Goal: Browse casually: Explore the website without a specific task or goal

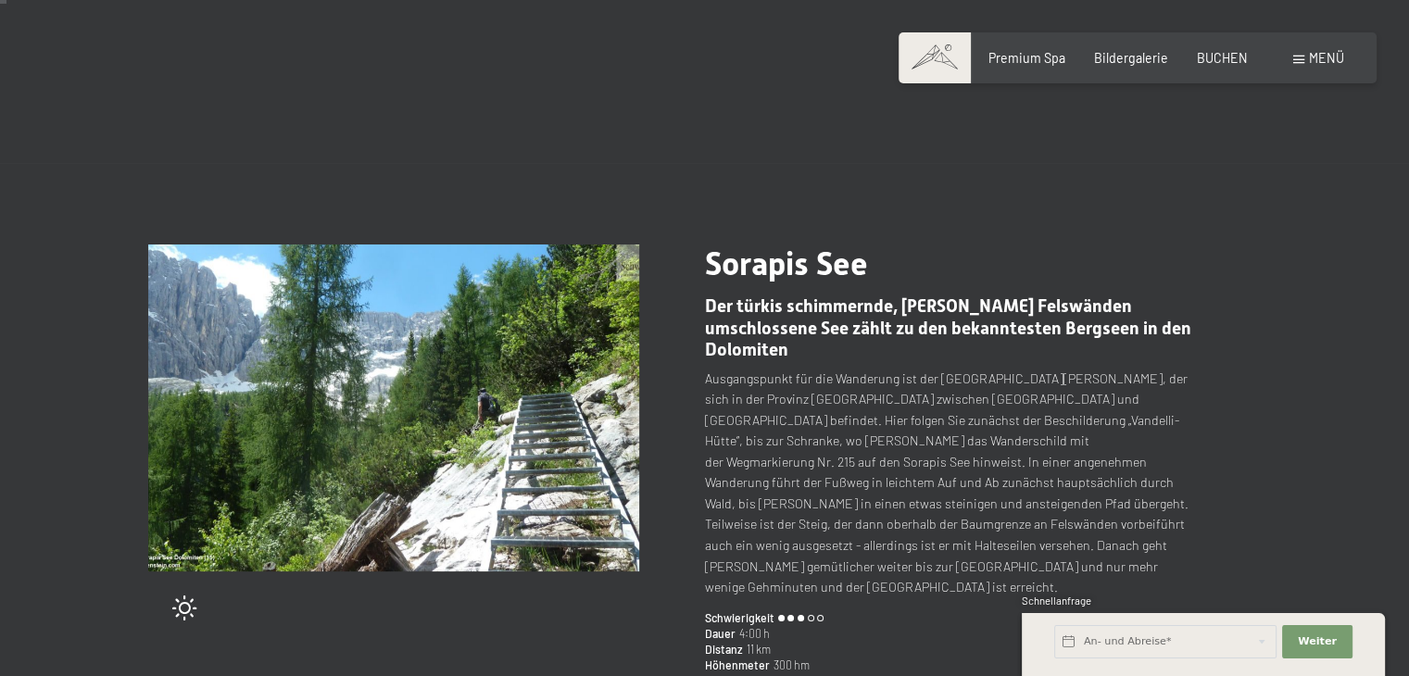
scroll to position [93, 0]
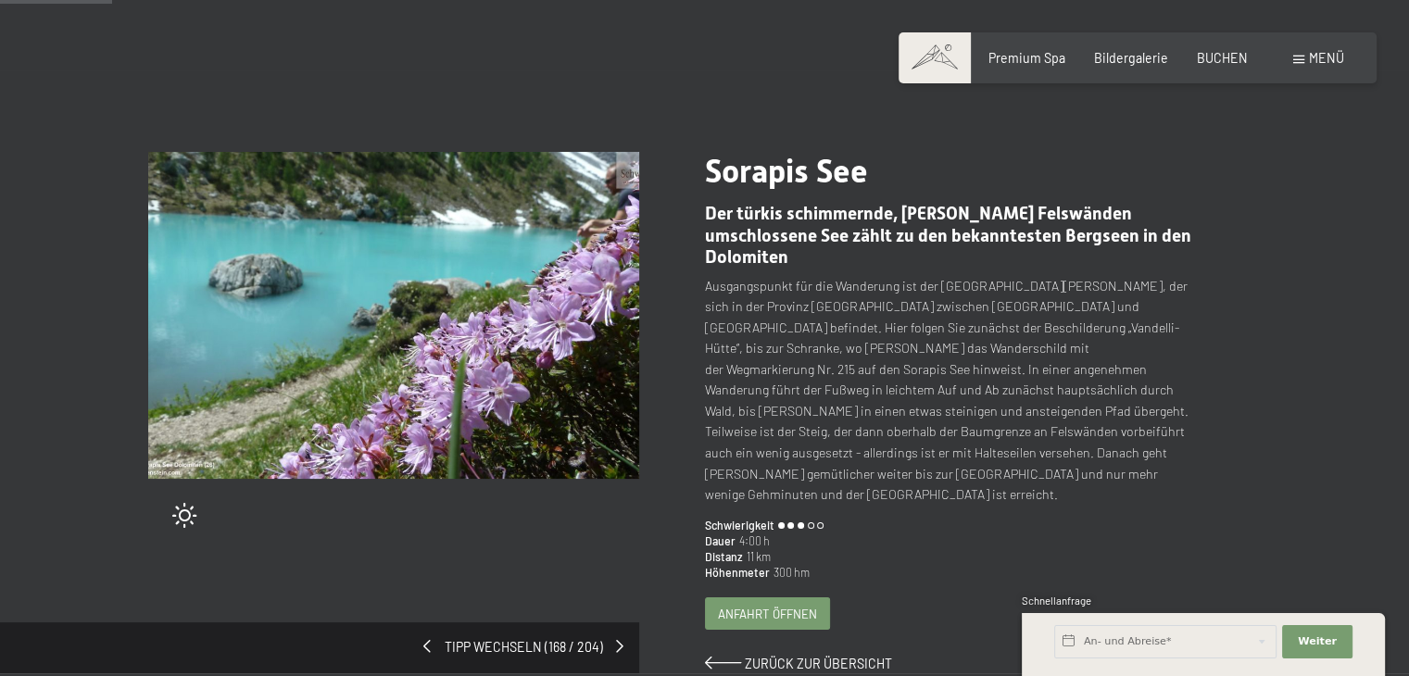
click at [182, 310] on img at bounding box center [393, 315] width 491 height 327
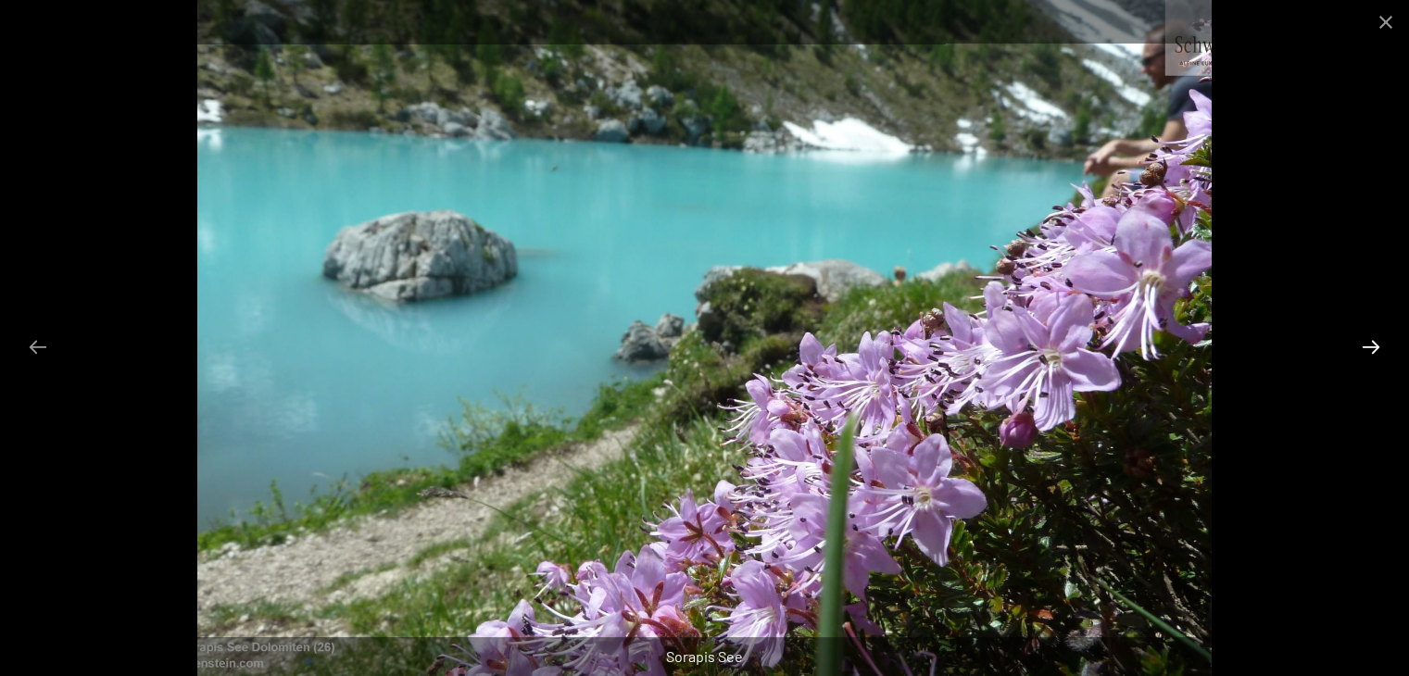
click at [1361, 345] on button "Next slide" at bounding box center [1370, 347] width 39 height 36
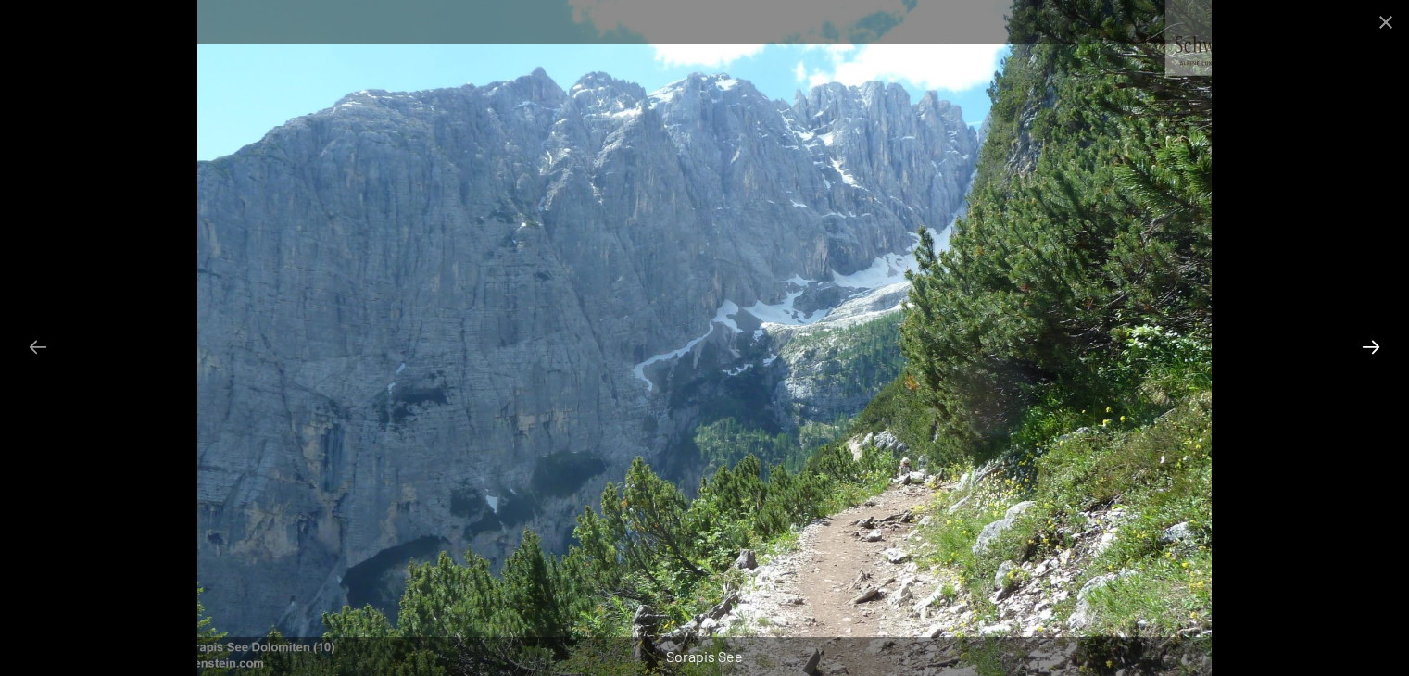
click at [1361, 345] on button "Next slide" at bounding box center [1370, 347] width 39 height 36
click at [1371, 345] on button "Next slide" at bounding box center [1370, 347] width 39 height 36
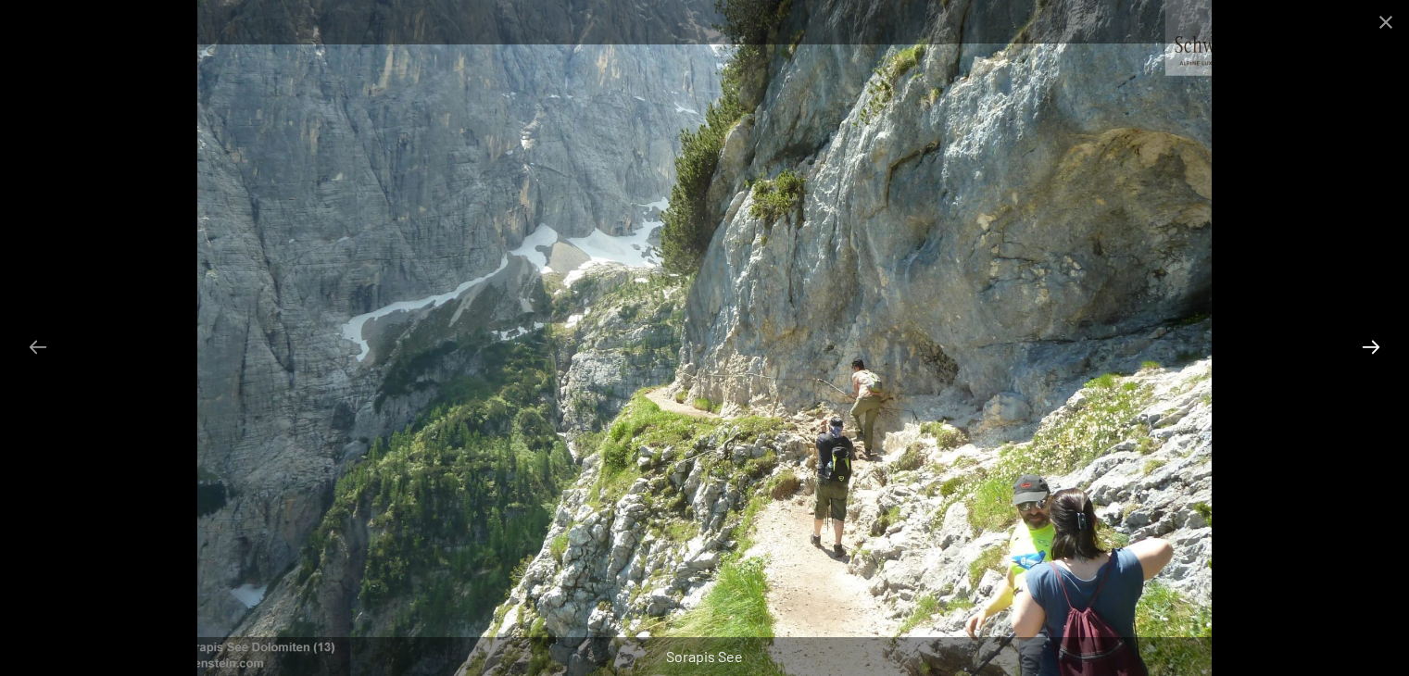
click at [1371, 339] on button "Next slide" at bounding box center [1370, 347] width 39 height 36
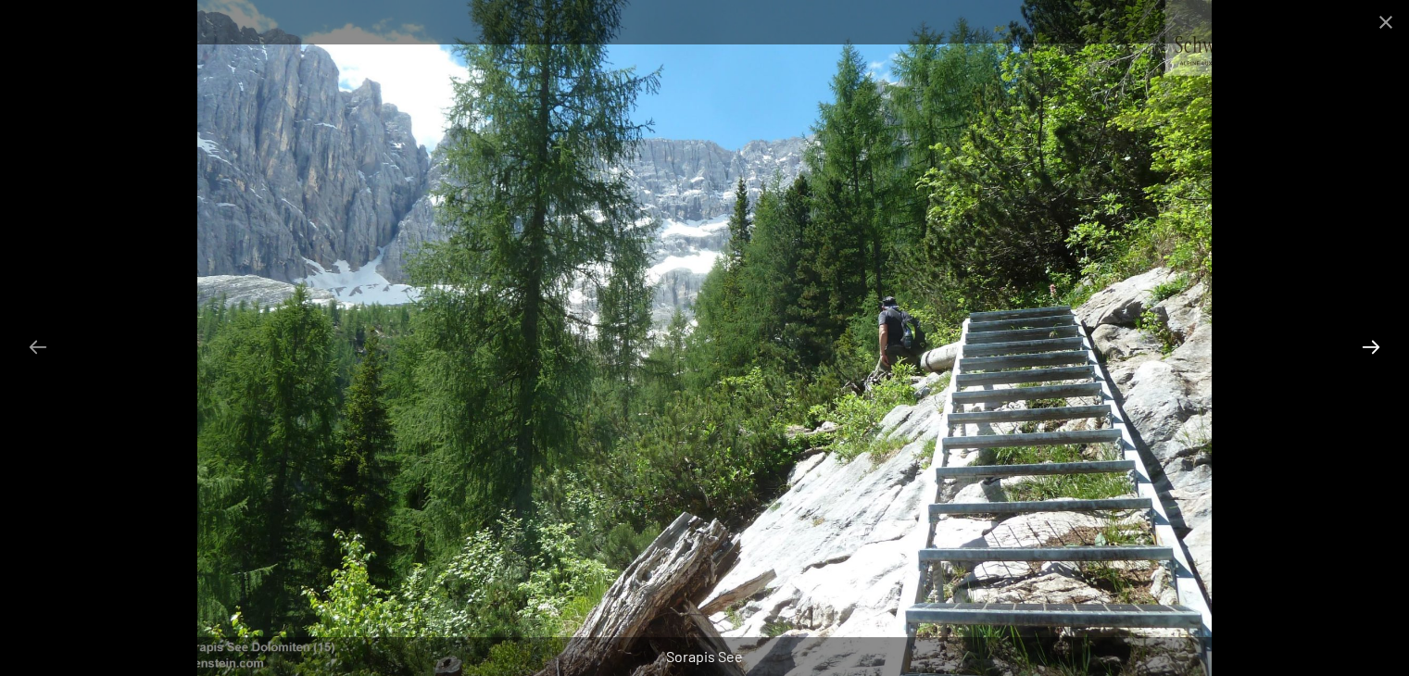
click at [1373, 342] on button "Next slide" at bounding box center [1370, 347] width 39 height 36
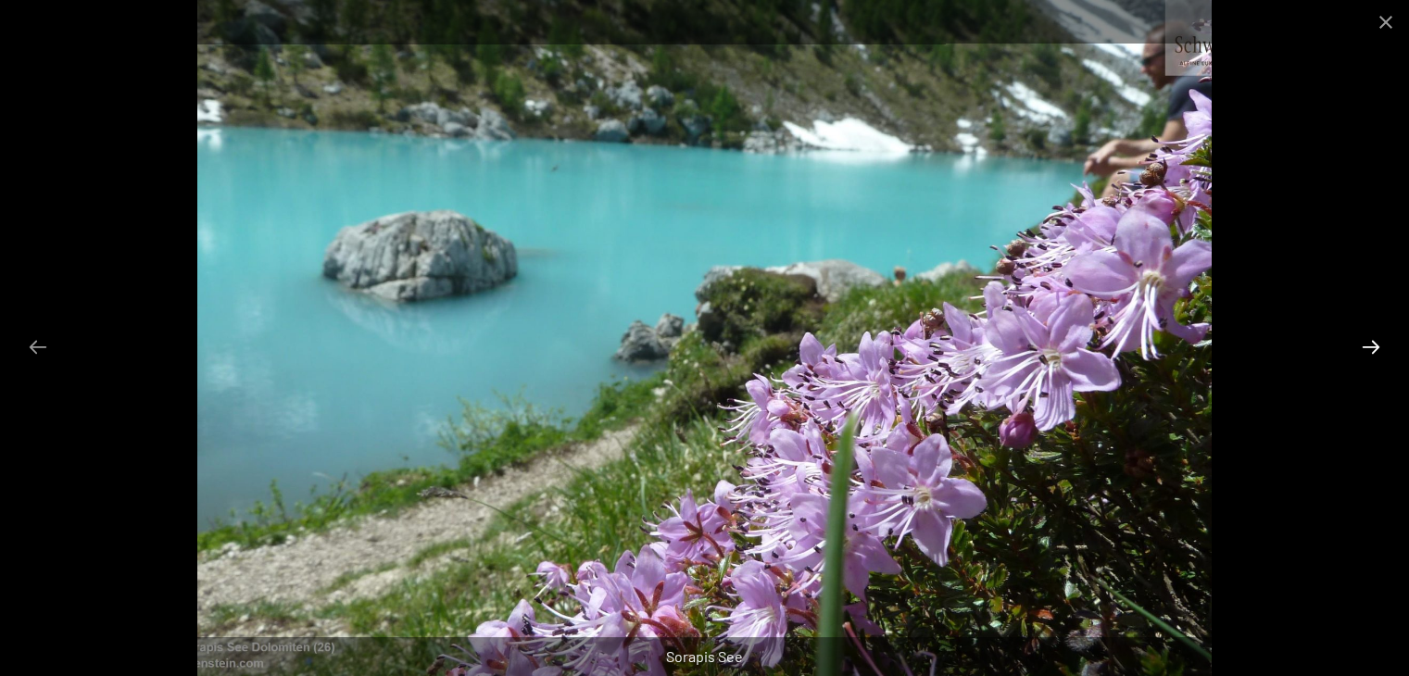
click at [1373, 342] on button "Next slide" at bounding box center [1370, 347] width 39 height 36
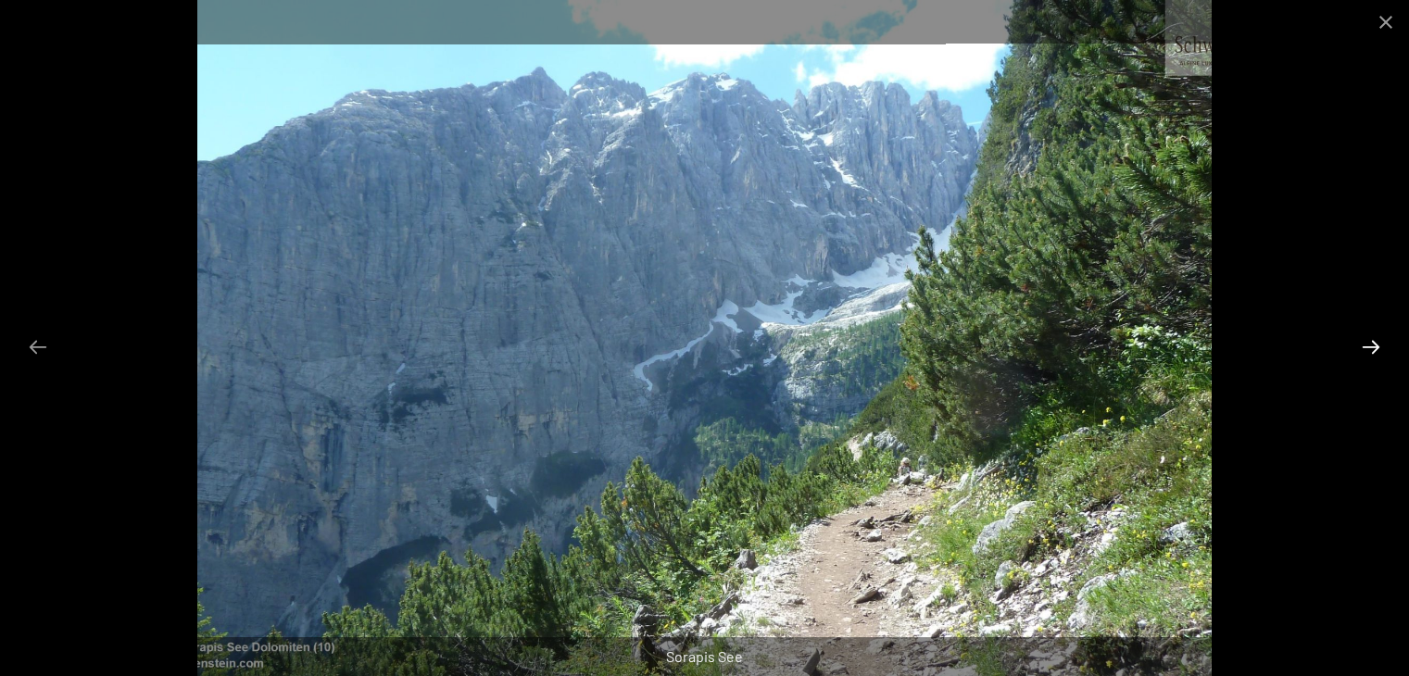
click at [1373, 342] on button "Next slide" at bounding box center [1370, 347] width 39 height 36
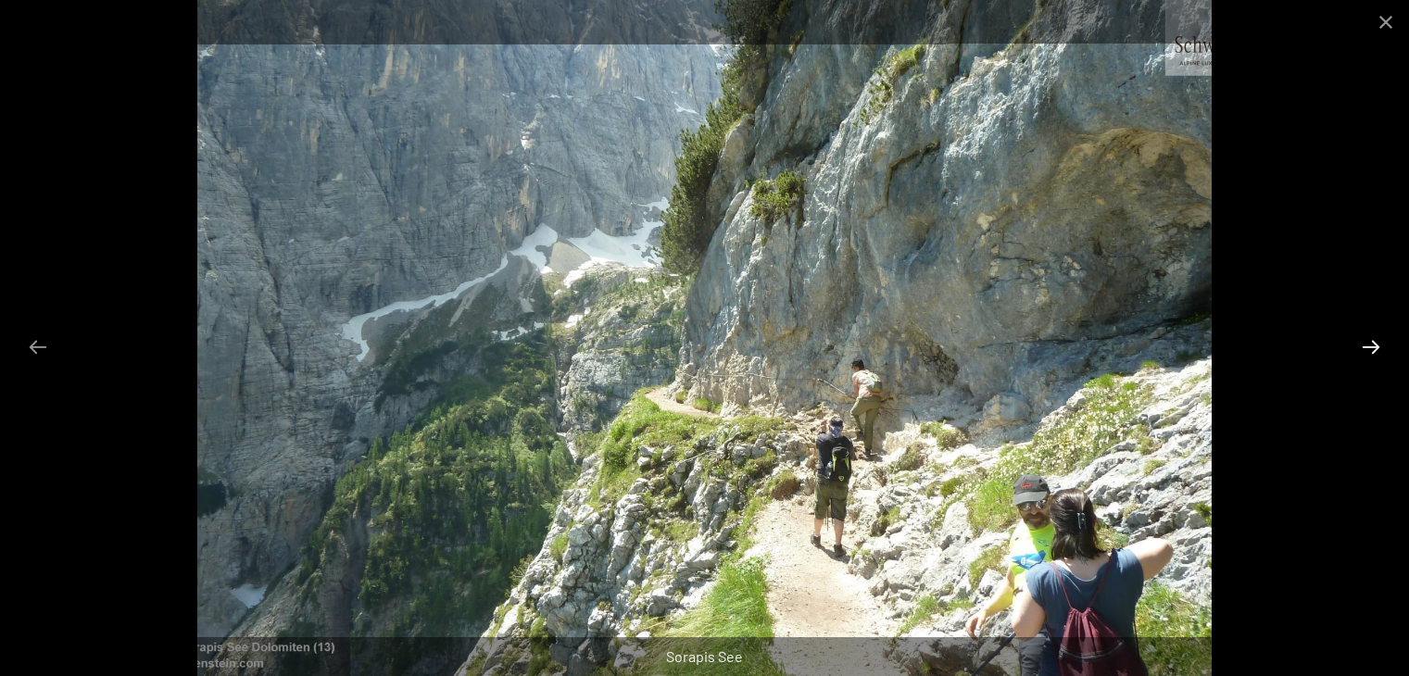
click at [1373, 342] on button "Next slide" at bounding box center [1370, 347] width 39 height 36
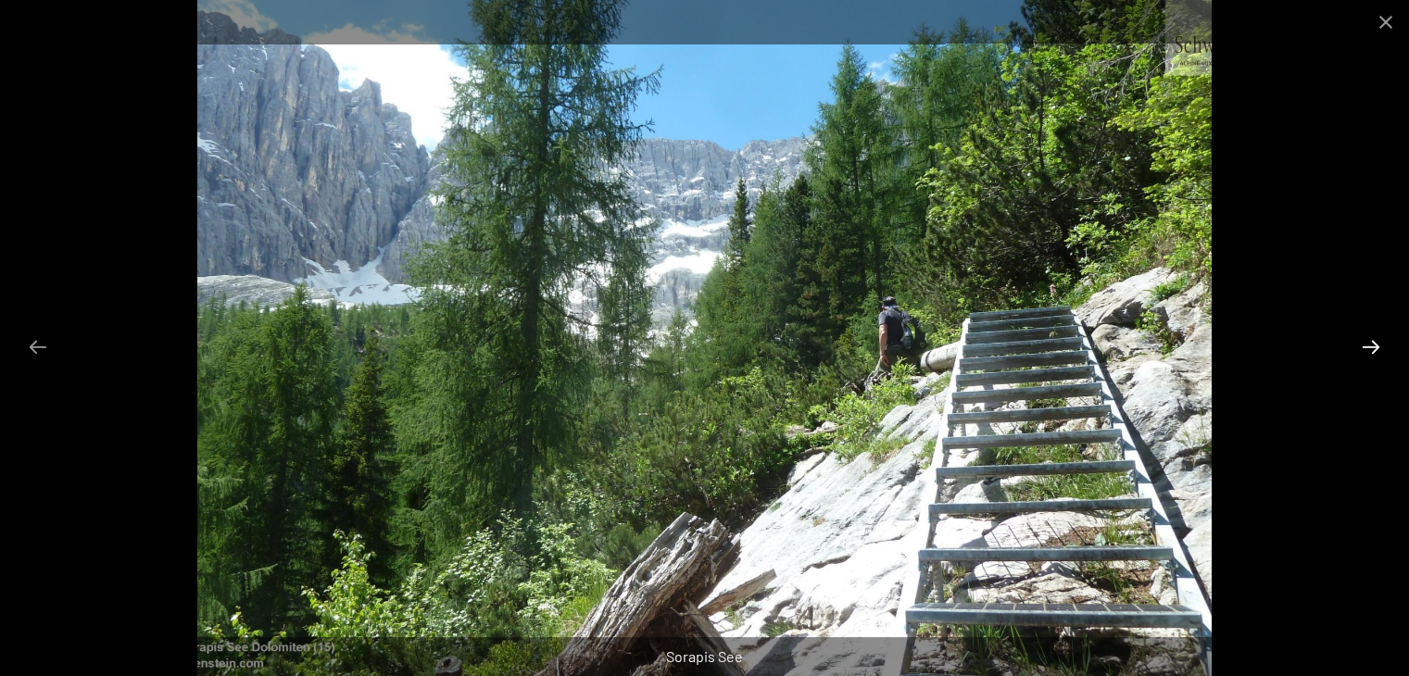
click at [1373, 342] on button "Next slide" at bounding box center [1370, 347] width 39 height 36
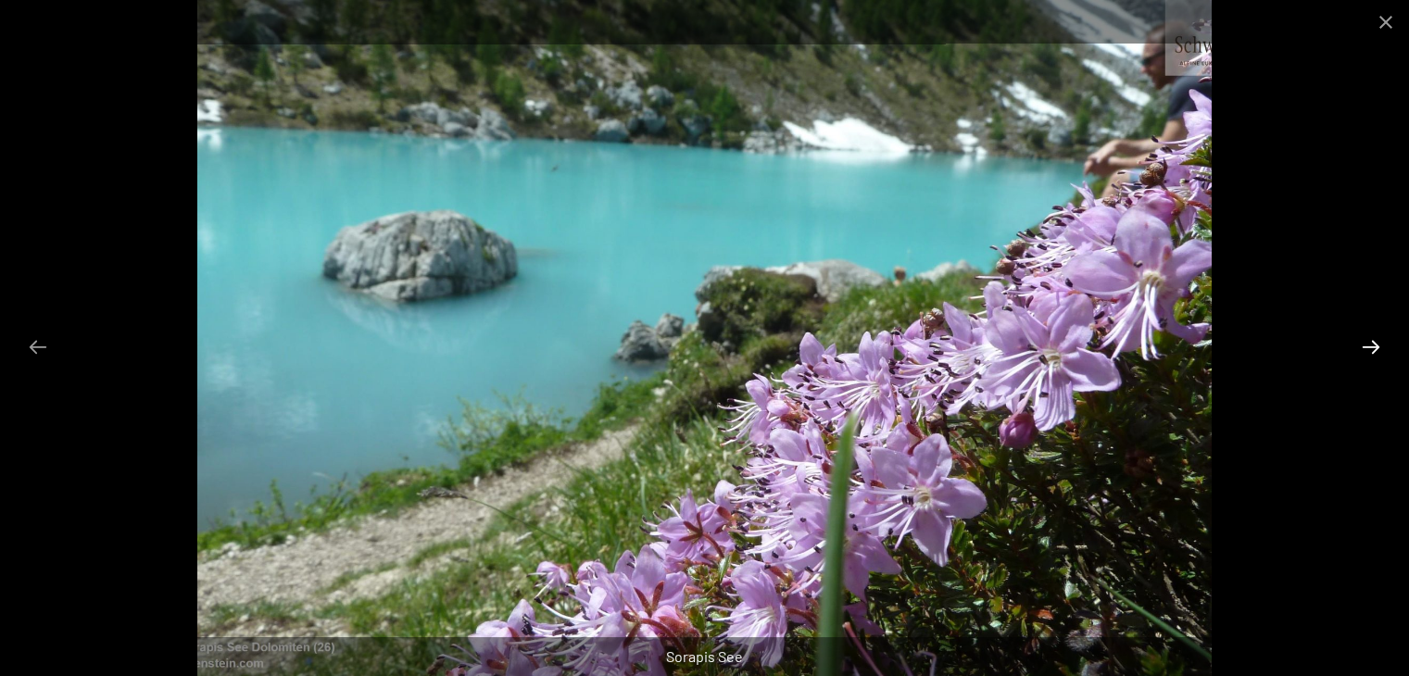
click at [1373, 342] on button "Next slide" at bounding box center [1370, 347] width 39 height 36
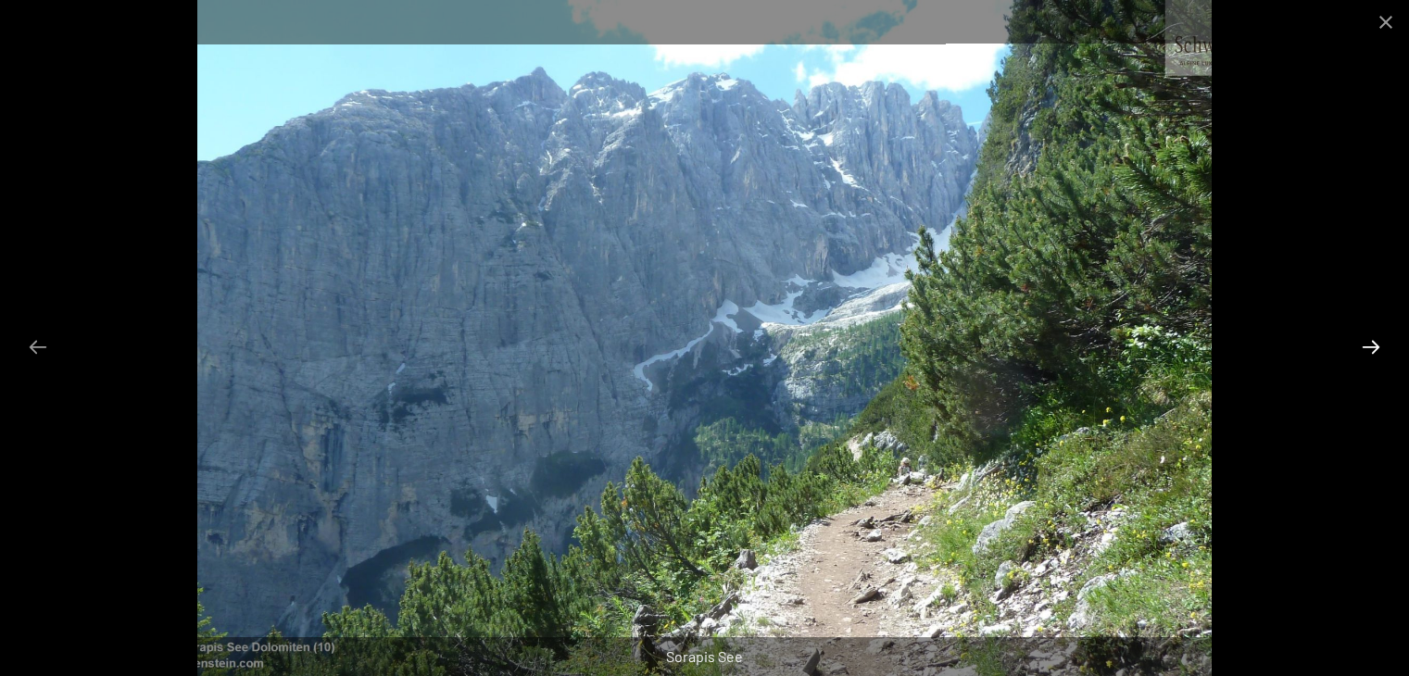
click at [1373, 342] on button "Next slide" at bounding box center [1370, 347] width 39 height 36
click at [1363, 338] on button "Next slide" at bounding box center [1370, 347] width 39 height 36
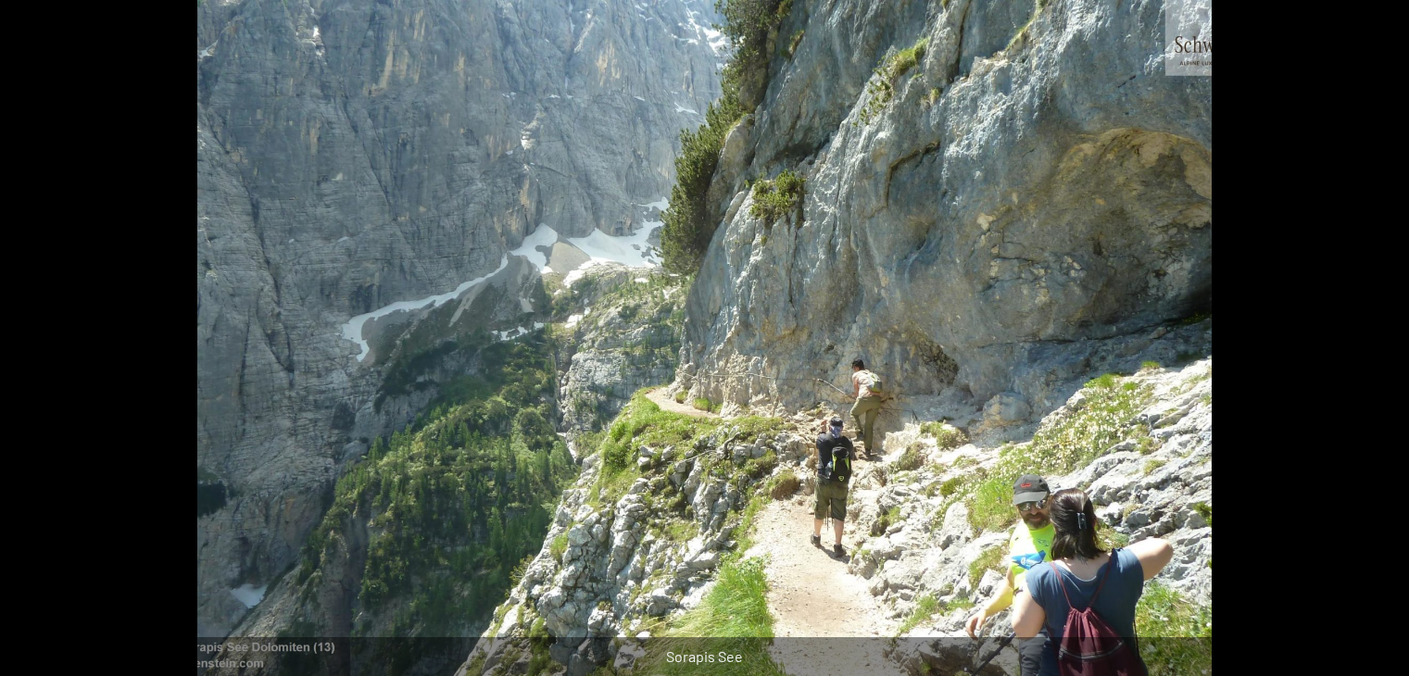
click at [1363, 338] on button "Next slide" at bounding box center [1379, 347] width 39 height 36
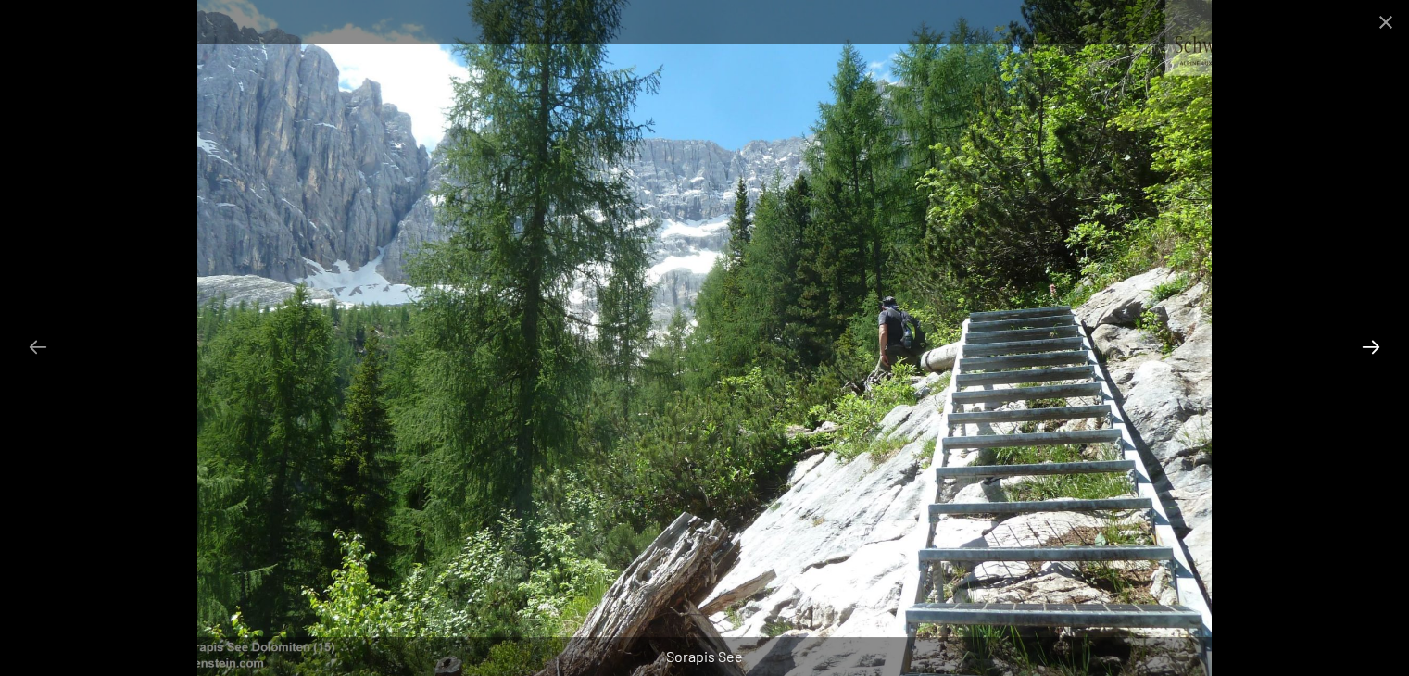
click at [1369, 341] on button "Next slide" at bounding box center [1370, 347] width 39 height 36
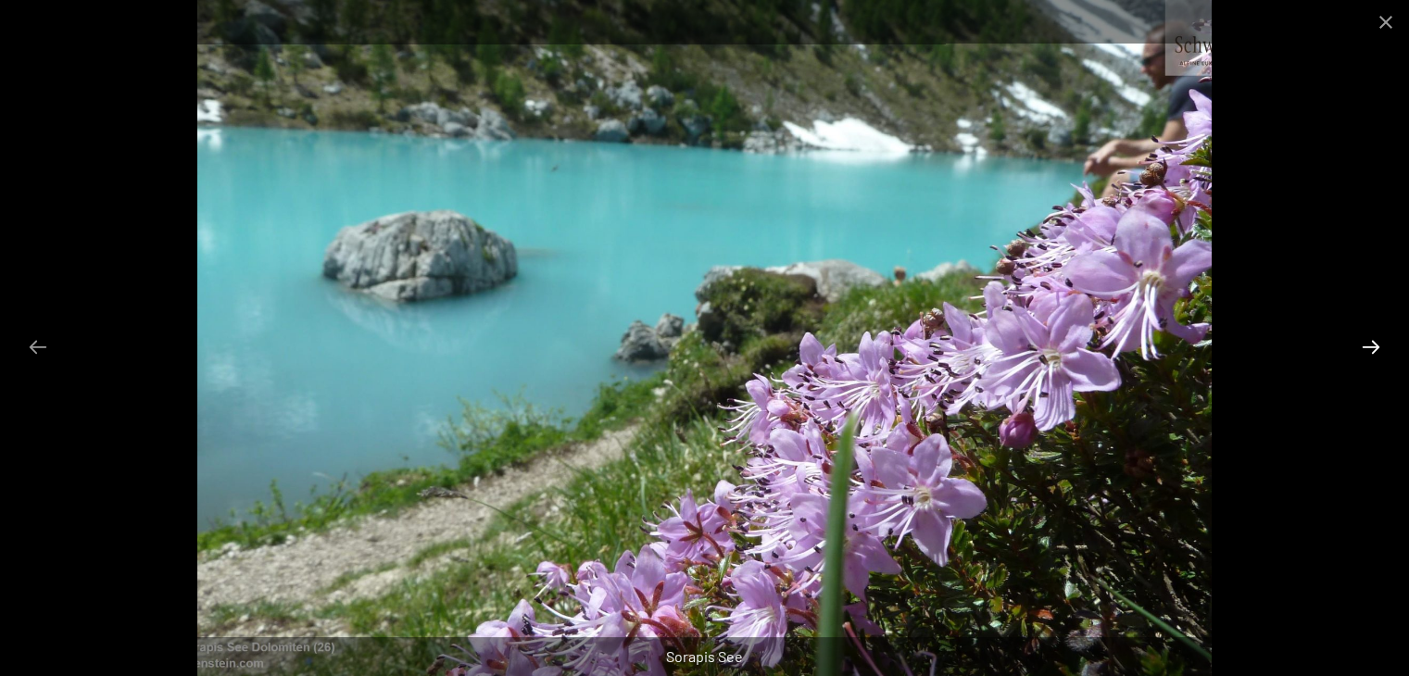
click at [1369, 341] on button "Next slide" at bounding box center [1370, 347] width 39 height 36
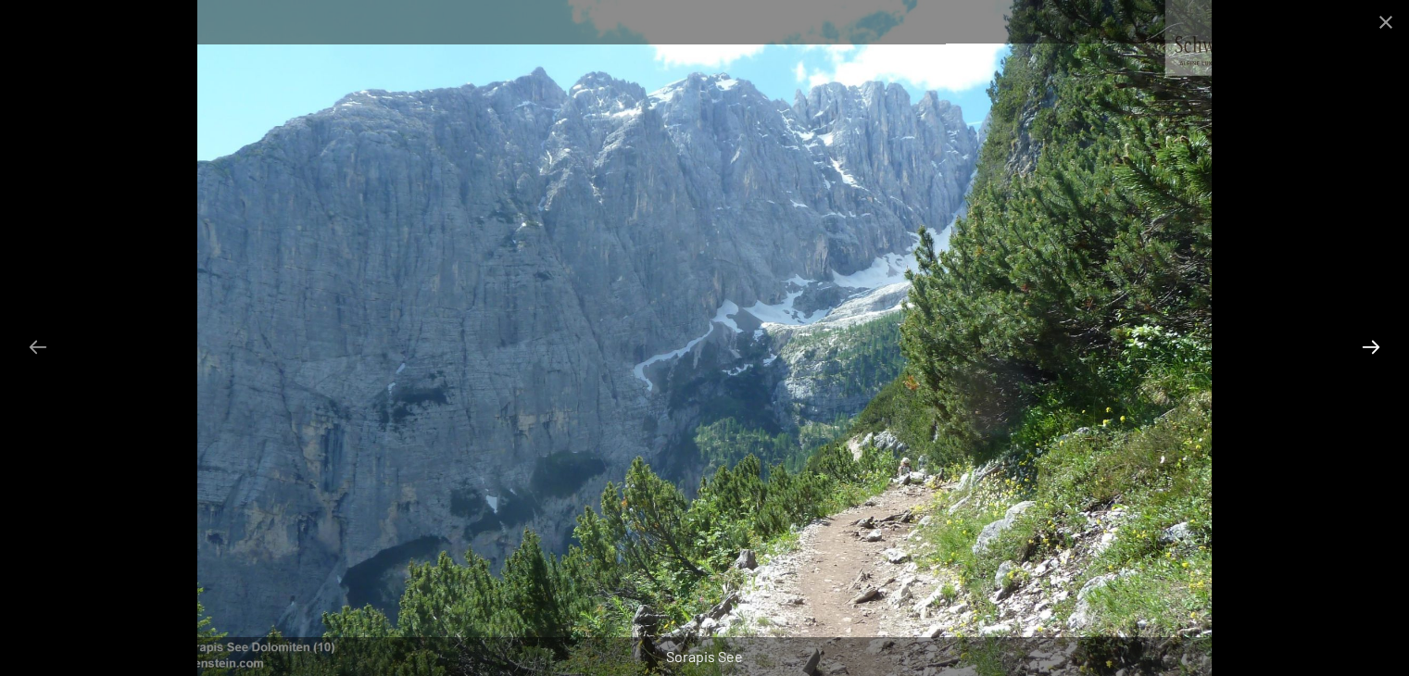
click at [1369, 341] on button "Next slide" at bounding box center [1370, 347] width 39 height 36
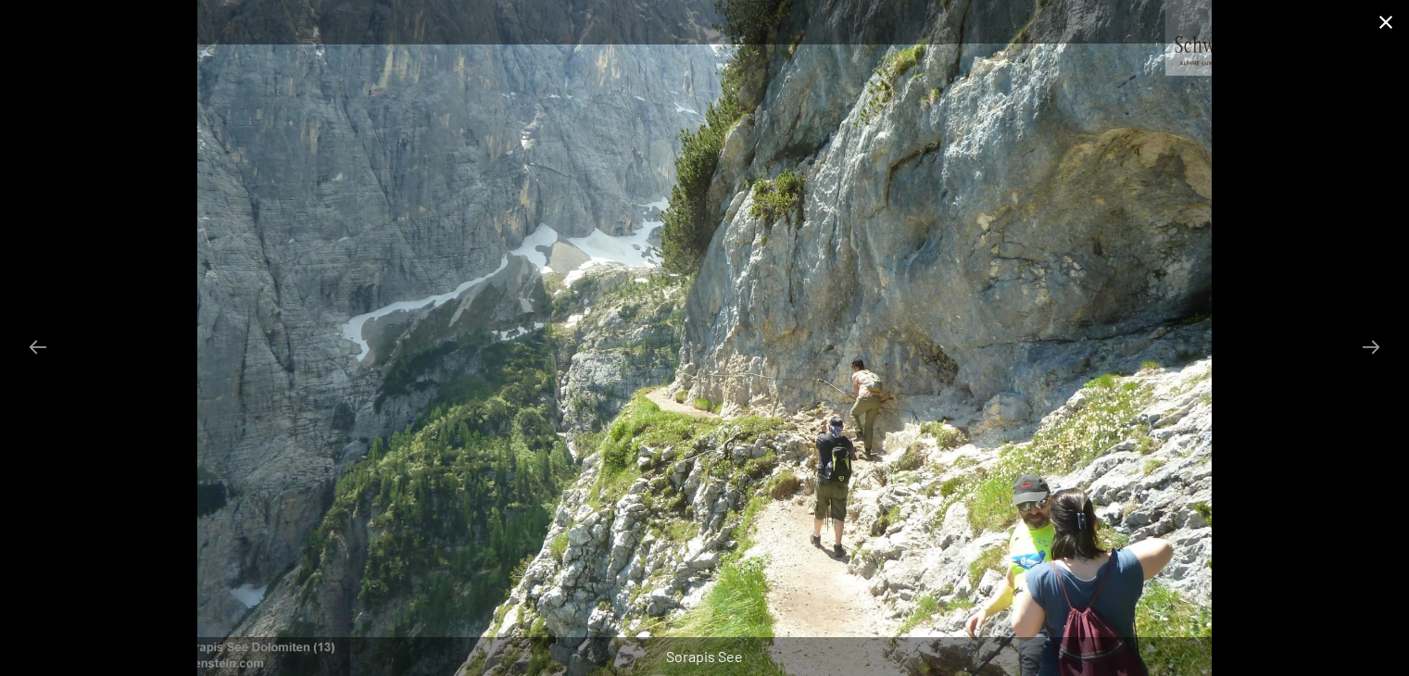
click at [1383, 15] on button "Close gallery" at bounding box center [1385, 22] width 46 height 44
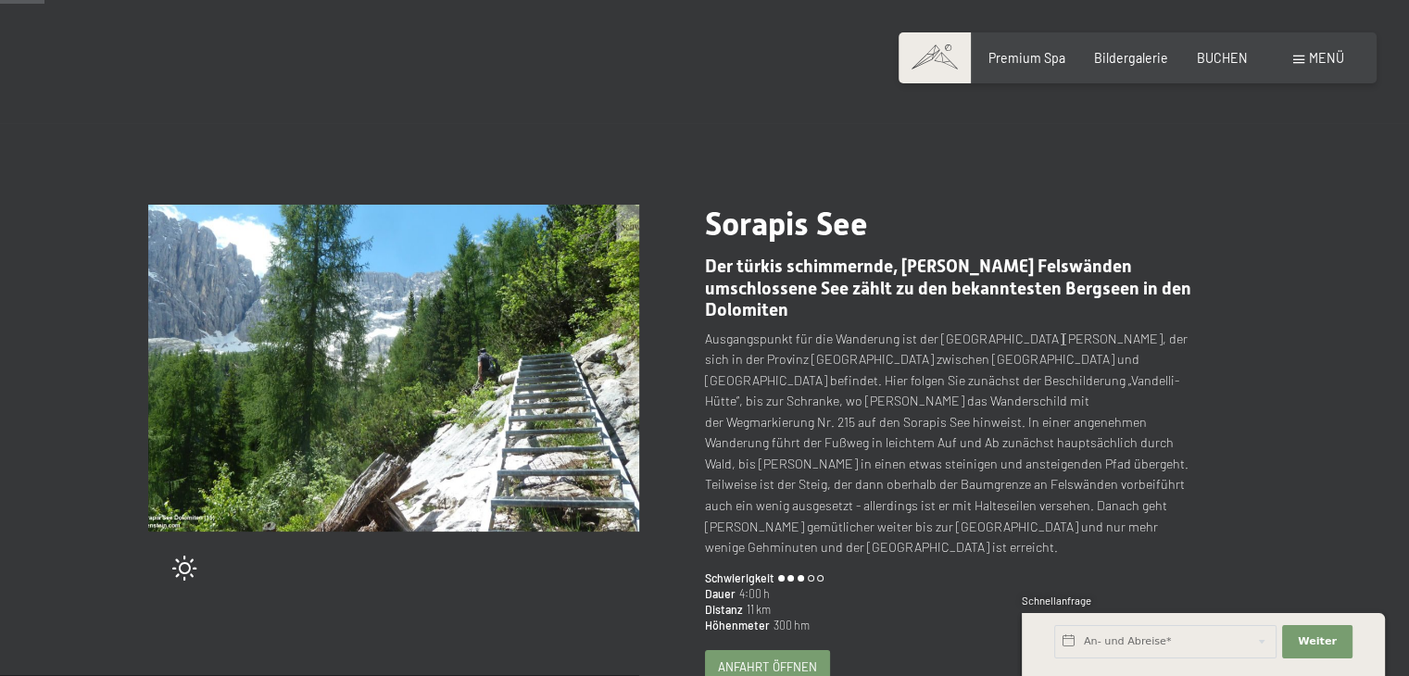
scroll to position [0, 0]
